Goal: Find specific page/section: Find specific page/section

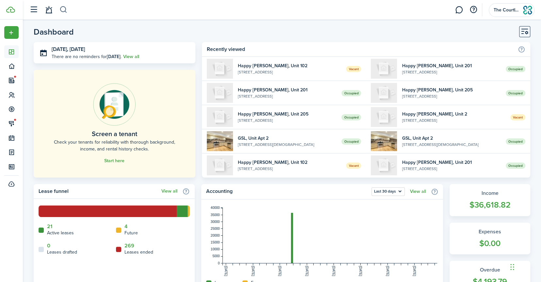
click at [65, 8] on button "button" at bounding box center [63, 9] width 8 height 11
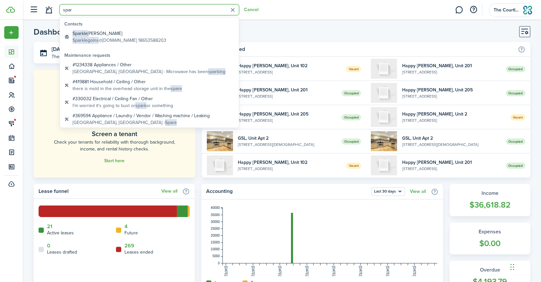
type input "spar"
click at [98, 35] on global-search-item-title "Sparkle [PERSON_NAME]" at bounding box center [120, 33] width 94 height 7
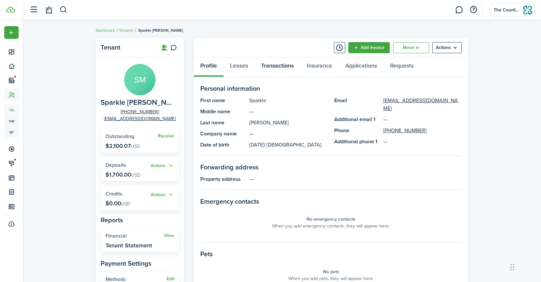
click at [276, 68] on link "Transactions" at bounding box center [278, 68] width 46 height 20
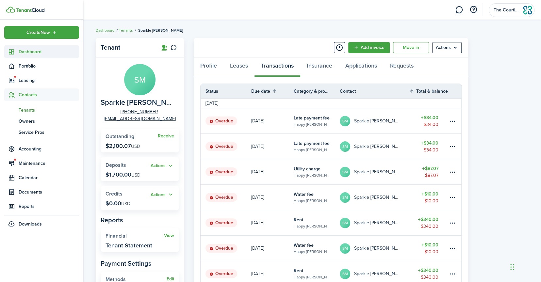
click at [32, 55] on span "Dashboard" at bounding box center [49, 51] width 60 height 7
